Goal: Information Seeking & Learning: Check status

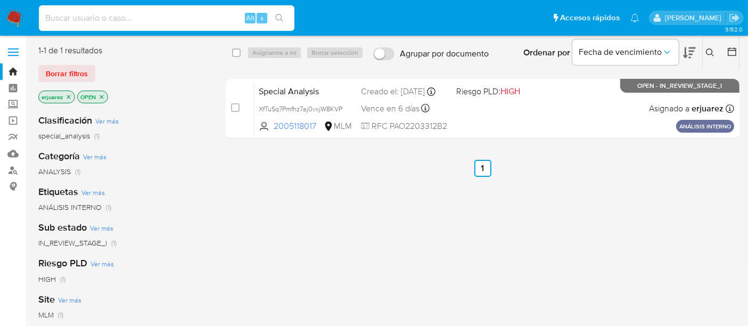
click at [160, 13] on input at bounding box center [167, 18] width 256 height 14
paste input "1824160523"
type input "1824160523"
click at [283, 17] on icon "search-icon" at bounding box center [279, 18] width 9 height 9
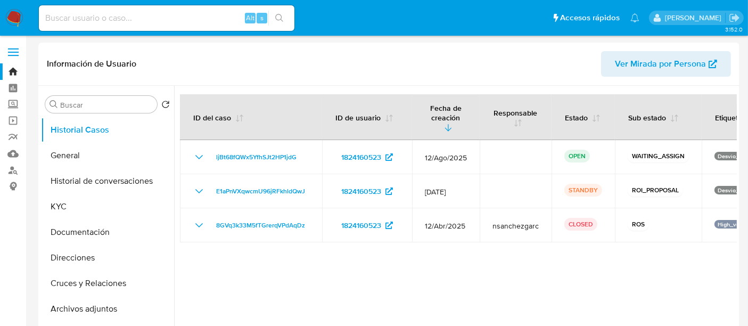
select select "10"
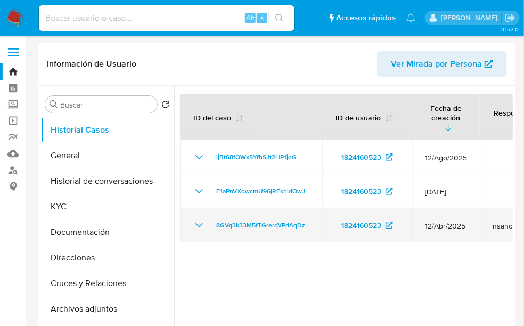
drag, startPoint x: 280, startPoint y: 291, endPoint x: 398, endPoint y: 202, distance: 148.3
click at [284, 234] on div at bounding box center [343, 222] width 339 height 273
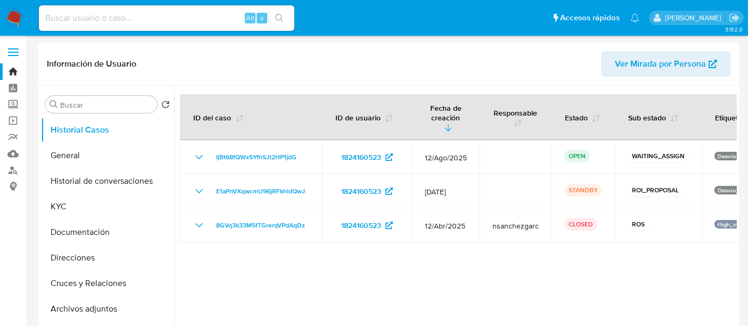
drag, startPoint x: 435, startPoint y: 248, endPoint x: 415, endPoint y: 244, distance: 20.1
click at [415, 234] on div at bounding box center [455, 222] width 563 height 273
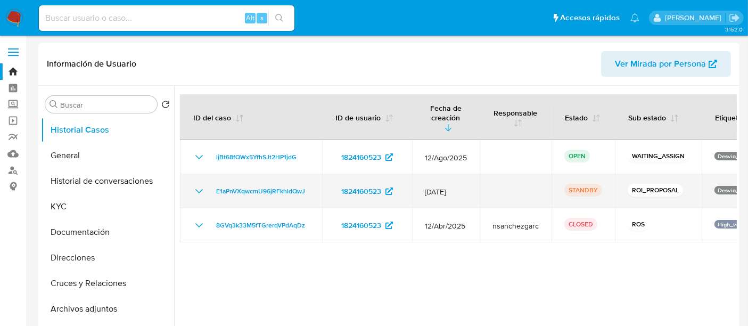
drag, startPoint x: 513, startPoint y: 181, endPoint x: 510, endPoint y: 174, distance: 7.1
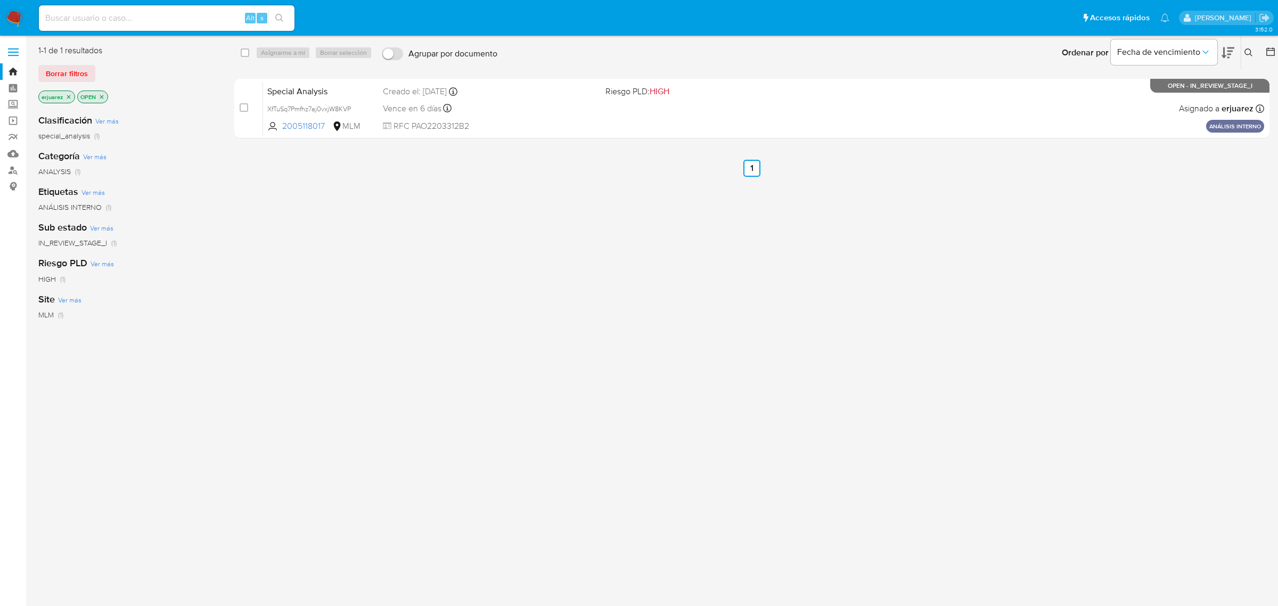
click at [154, 19] on input at bounding box center [167, 18] width 256 height 14
paste input "1824160523"
type input "1824160523"
click at [269, 12] on button "search-icon" at bounding box center [279, 18] width 22 height 15
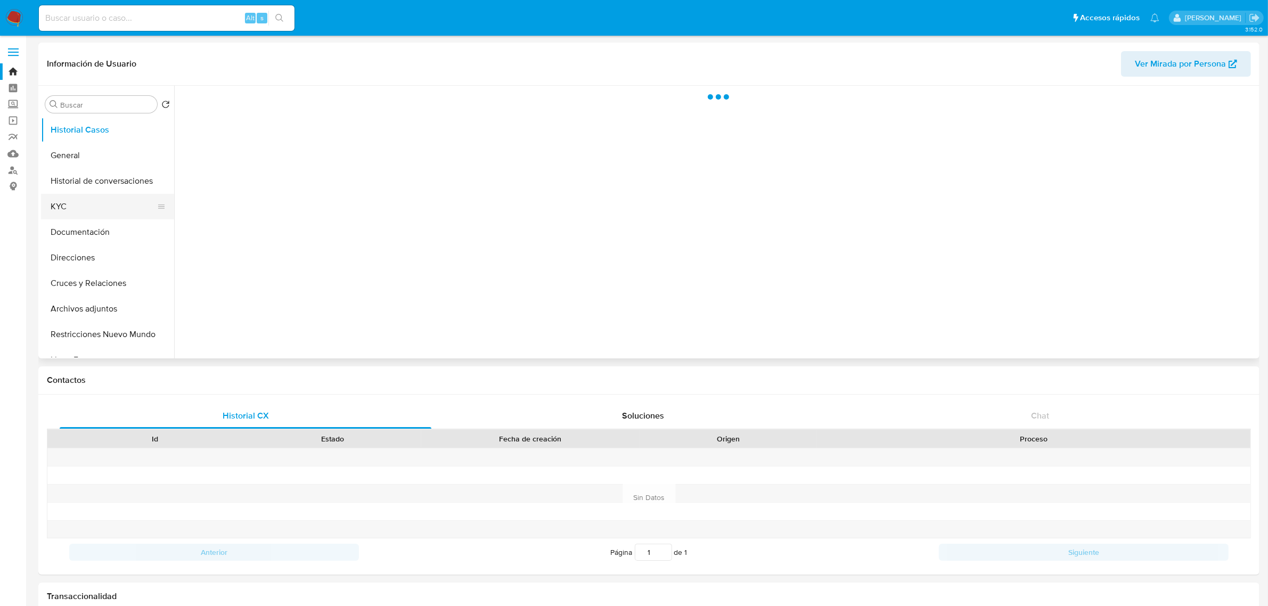
click at [76, 210] on button "KYC" at bounding box center [103, 207] width 125 height 26
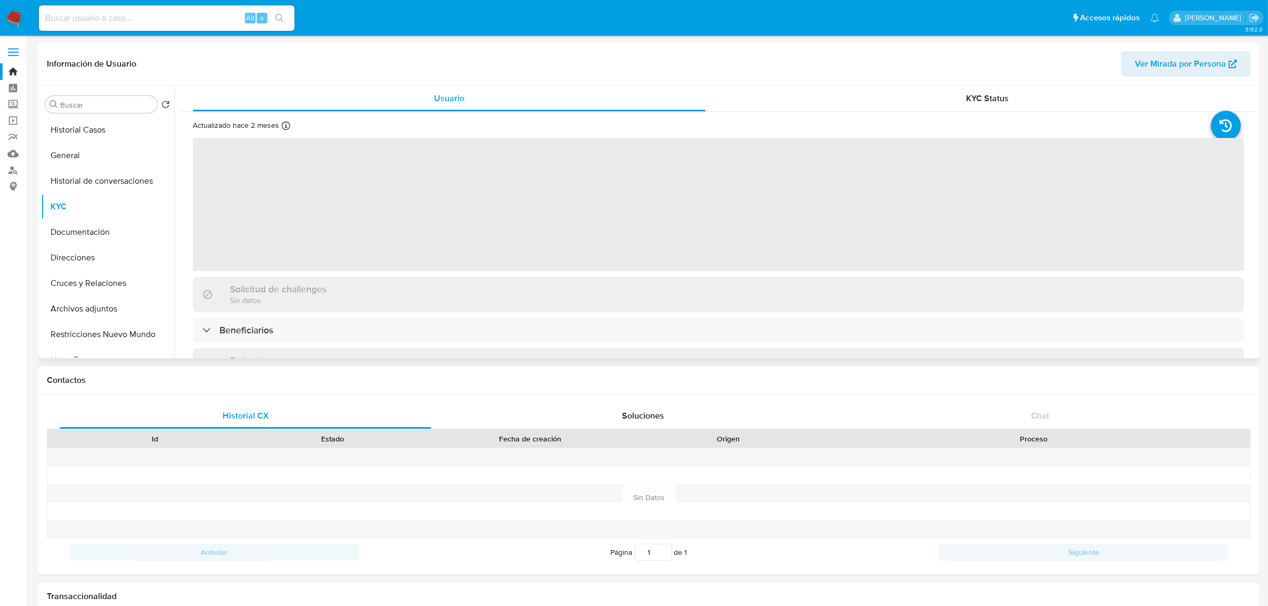
select select "10"
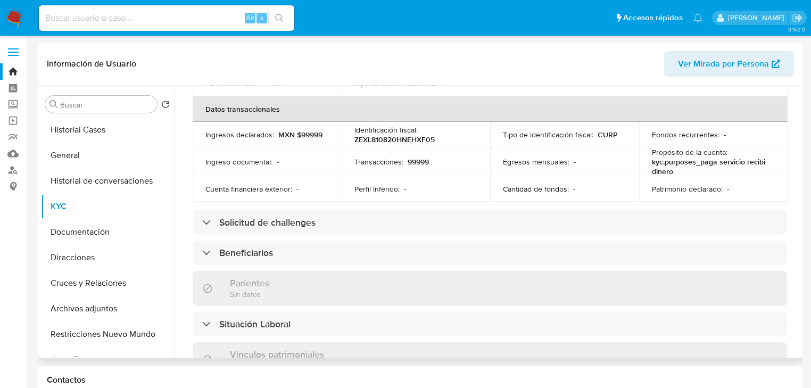
scroll to position [62, 0]
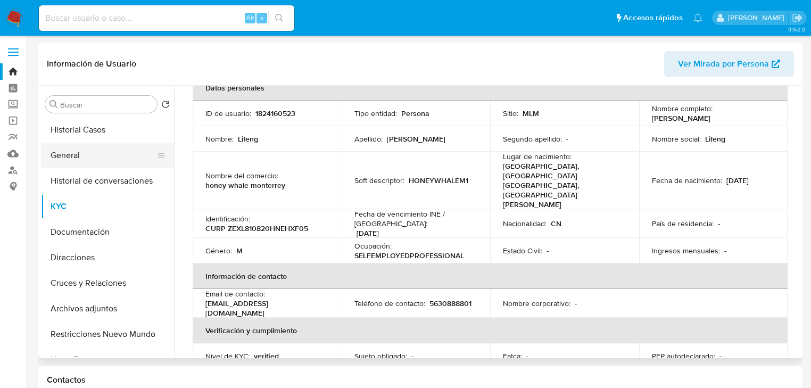
drag, startPoint x: 77, startPoint y: 152, endPoint x: 165, endPoint y: 167, distance: 89.5
click at [77, 152] on button "General" at bounding box center [103, 156] width 125 height 26
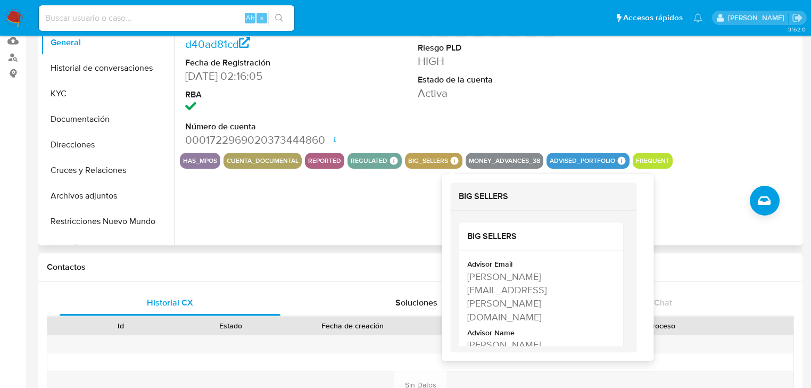
scroll to position [128, 0]
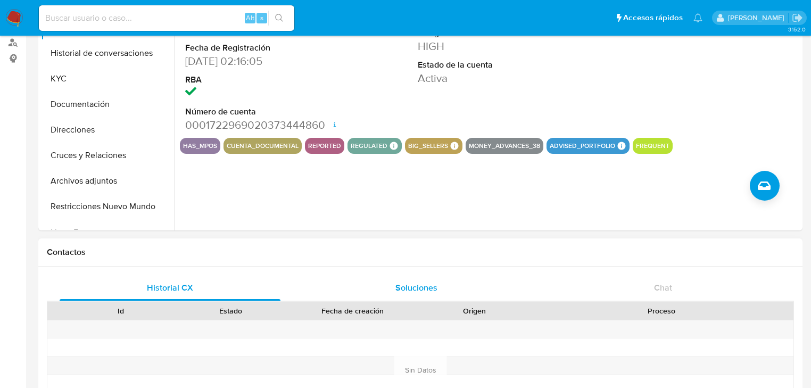
drag, startPoint x: 466, startPoint y: 290, endPoint x: 484, endPoint y: 290, distance: 18.1
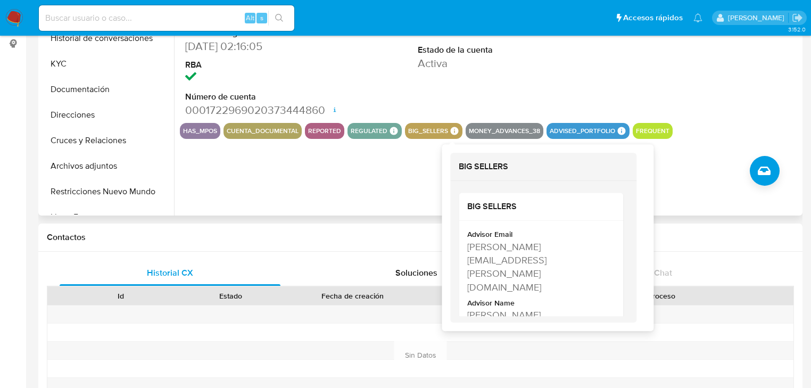
scroll to position [170, 0]
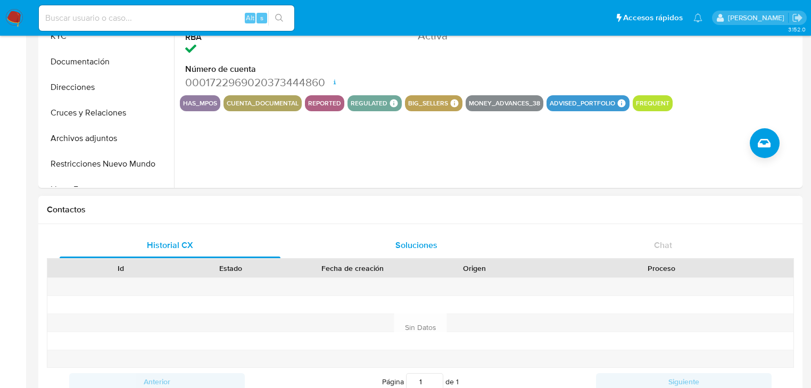
drag, startPoint x: 472, startPoint y: 243, endPoint x: 520, endPoint y: 245, distance: 47.4
drag, startPoint x: 470, startPoint y: 246, endPoint x: 465, endPoint y: 194, distance: 52.4
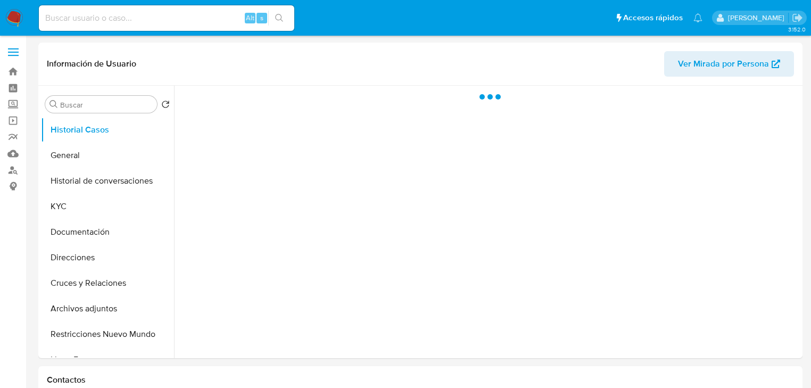
select select "10"
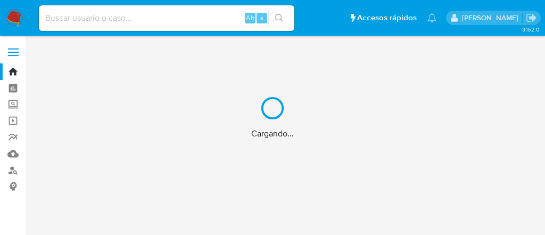
click at [127, 19] on div "Cargando..." at bounding box center [272, 117] width 545 height 235
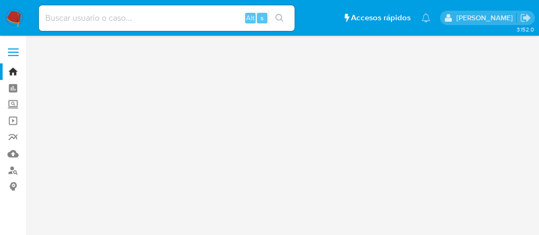
click at [127, 17] on input at bounding box center [167, 18] width 256 height 14
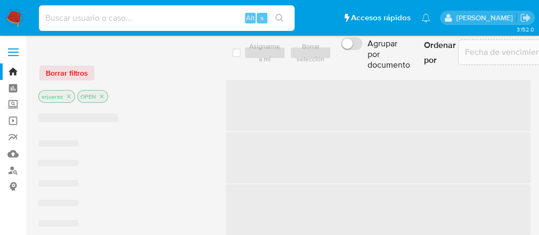
paste input "1511602073"
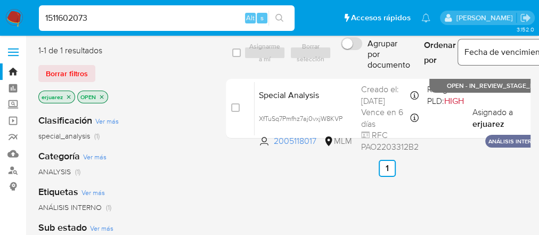
type input "1511602073"
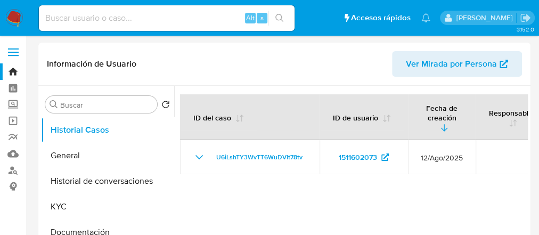
select select "10"
